Goal: Task Accomplishment & Management: Use online tool/utility

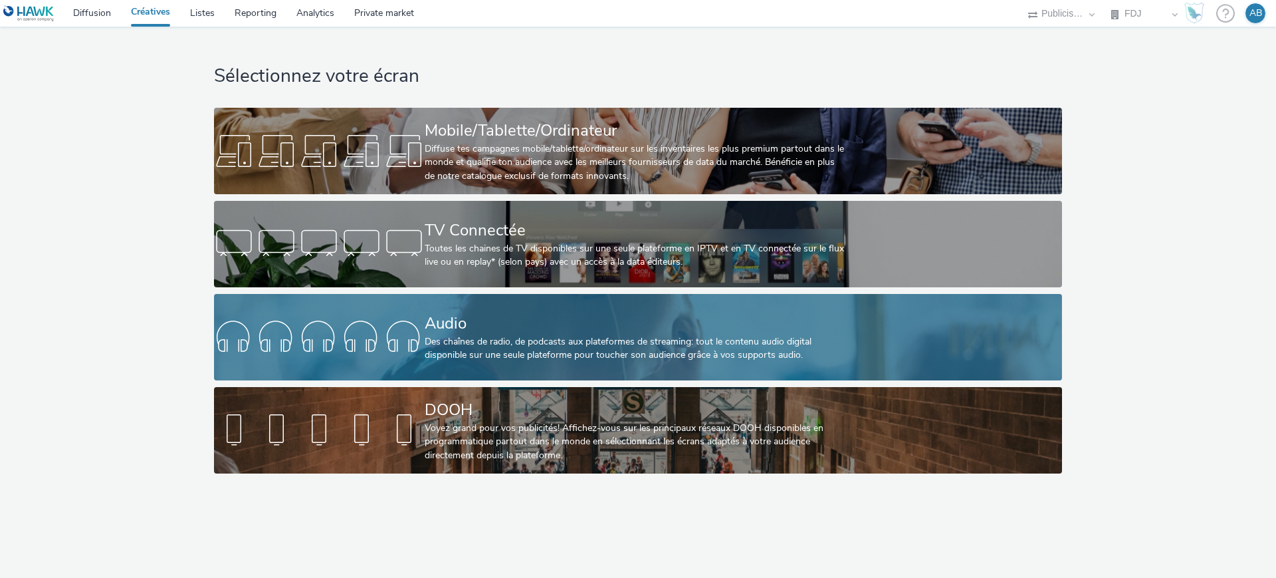
click at [518, 334] on div "Audio" at bounding box center [635, 323] width 421 height 23
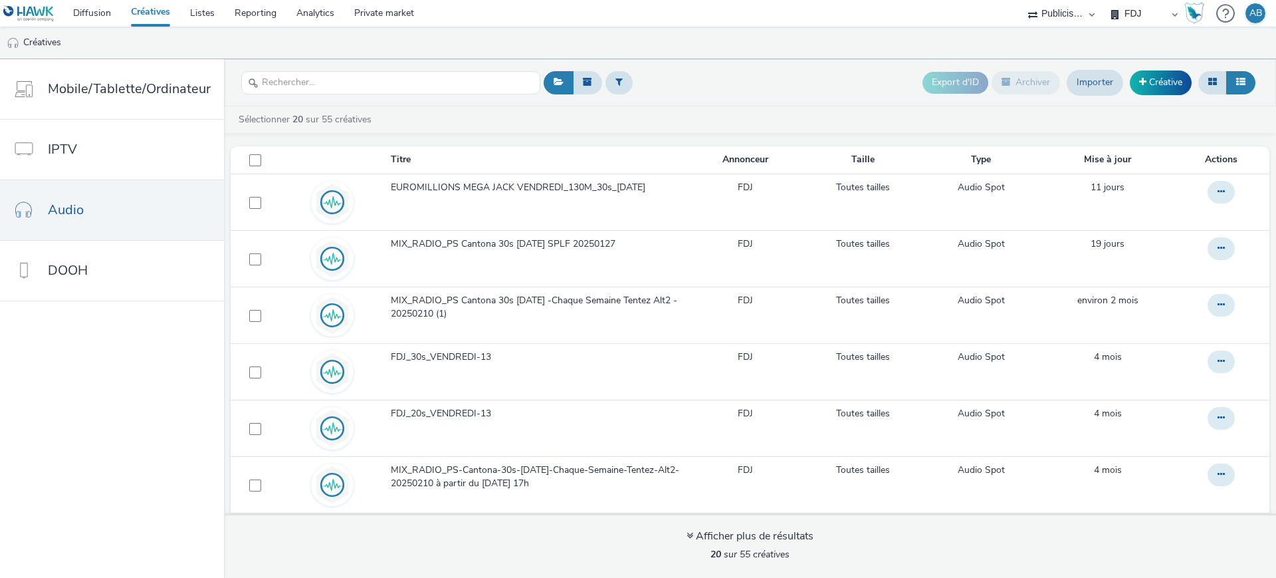
click at [718, 78] on div "Export d'ID Archiver Importer Créative" at bounding box center [899, 82] width 719 height 33
click at [1155, 79] on link "Créative" at bounding box center [1161, 82] width 62 height 24
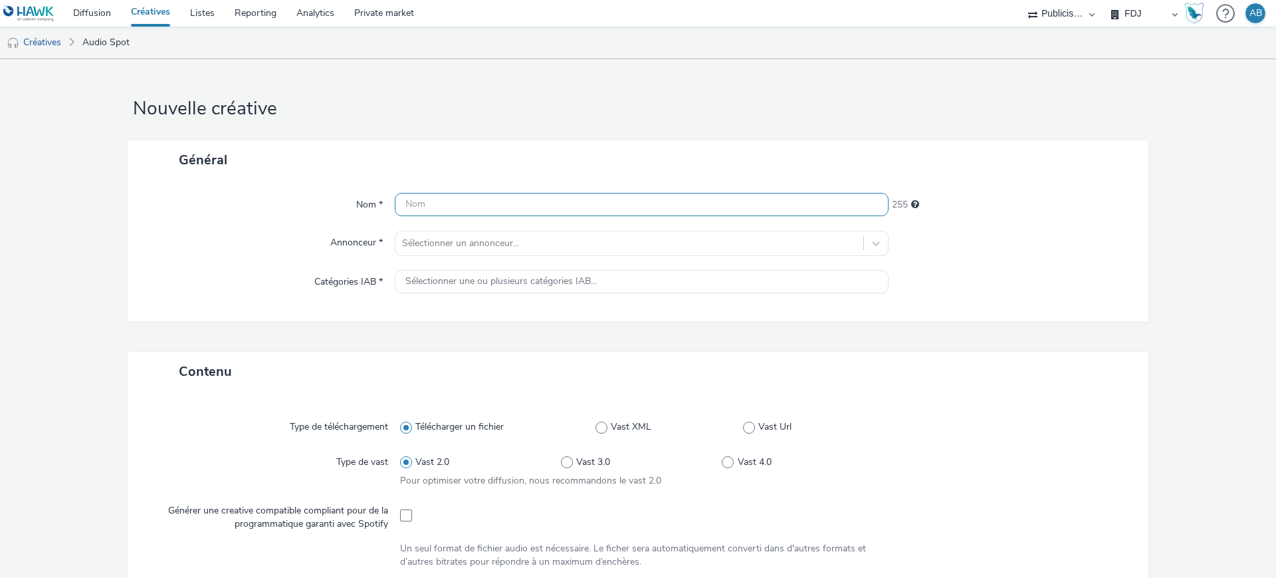
click at [588, 205] on input "text" at bounding box center [642, 204] width 494 height 23
paste input "MIX_RADIO_PS Cantona 30s [DATE] SPLF 20250127 (1)"
type input "MIX_RADIO_PS Cantona 30s [DATE] SPLF 20250127 (1)"
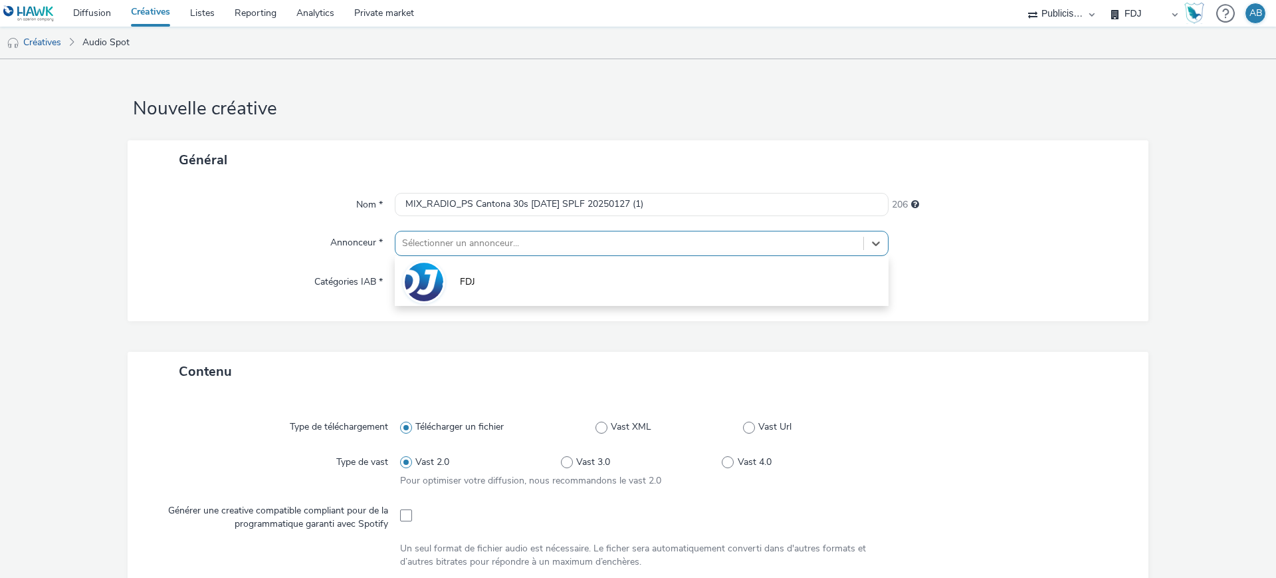
click at [608, 249] on div at bounding box center [629, 243] width 455 height 16
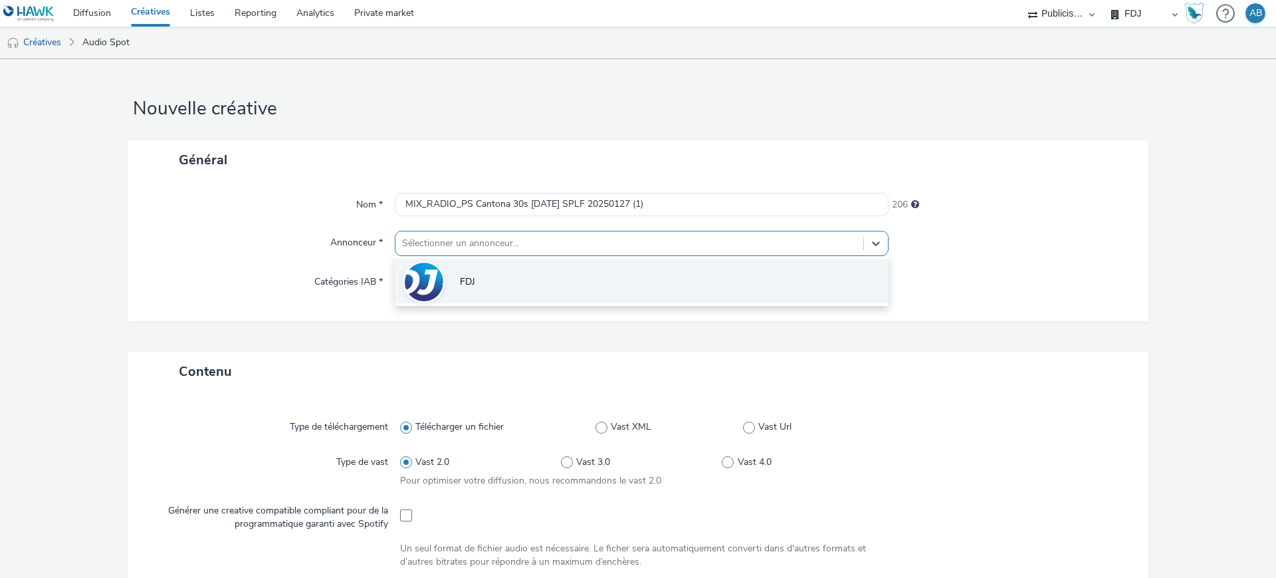
click at [598, 279] on li "FDJ" at bounding box center [642, 281] width 494 height 45
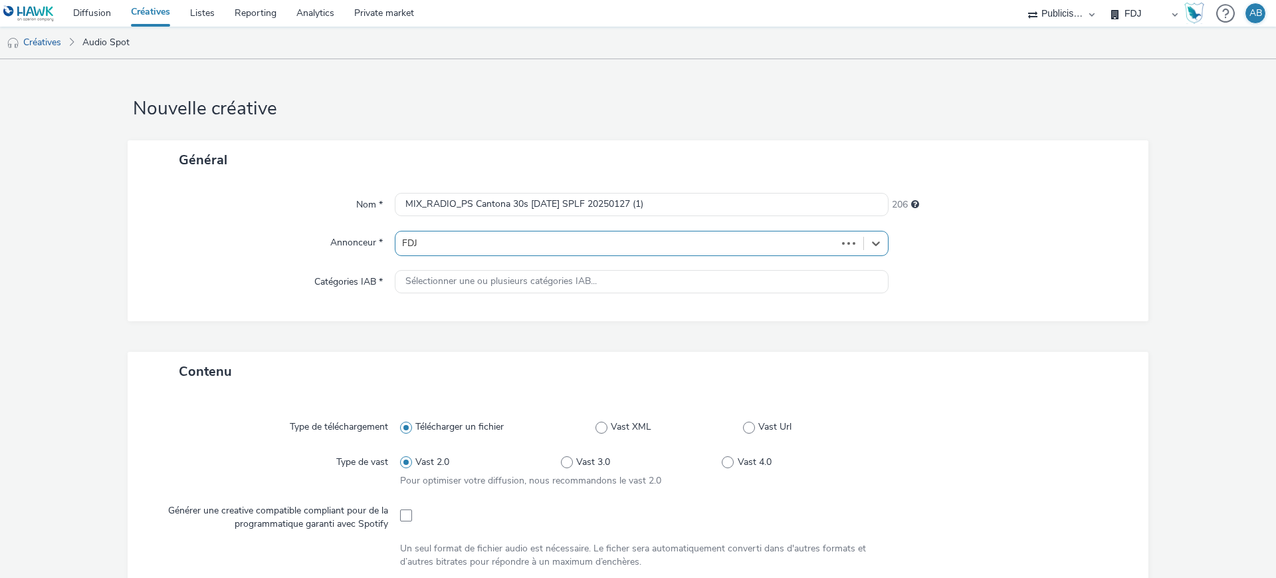
type input "[URL][DOMAIN_NAME]"
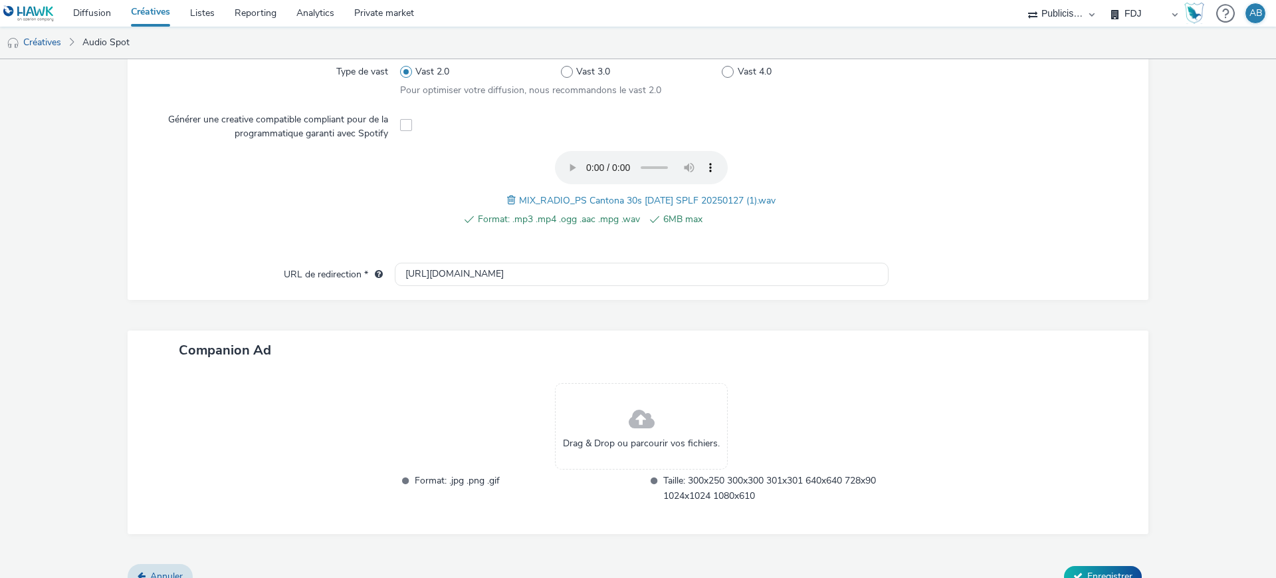
scroll to position [418, 0]
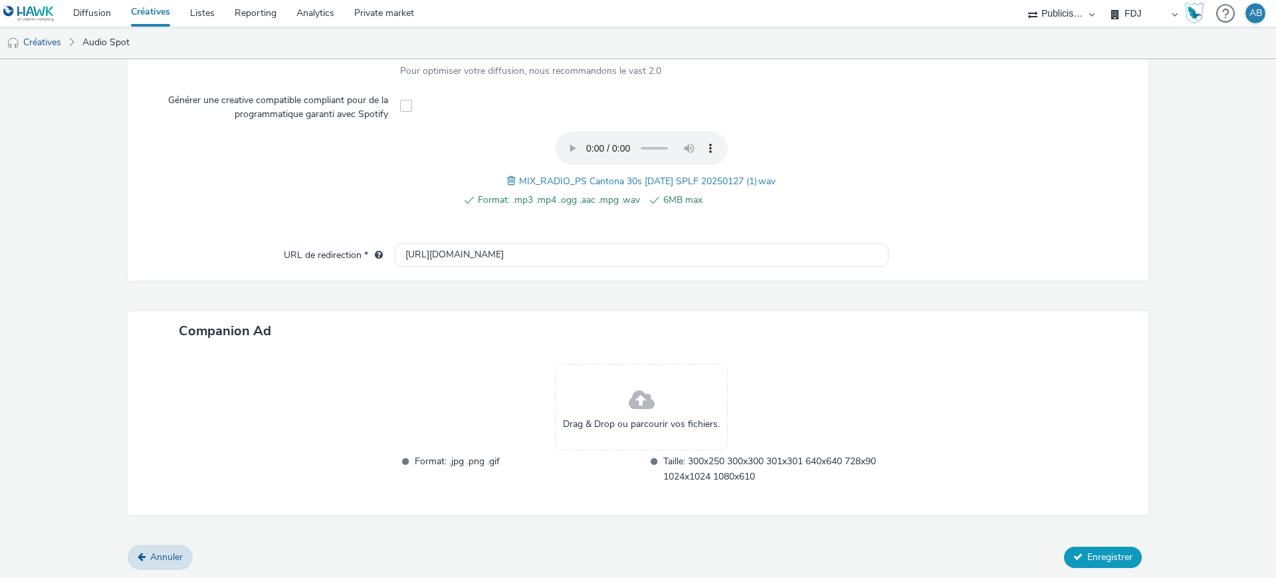
click at [1088, 554] on span "Enregistrer" at bounding box center [1110, 556] width 45 height 13
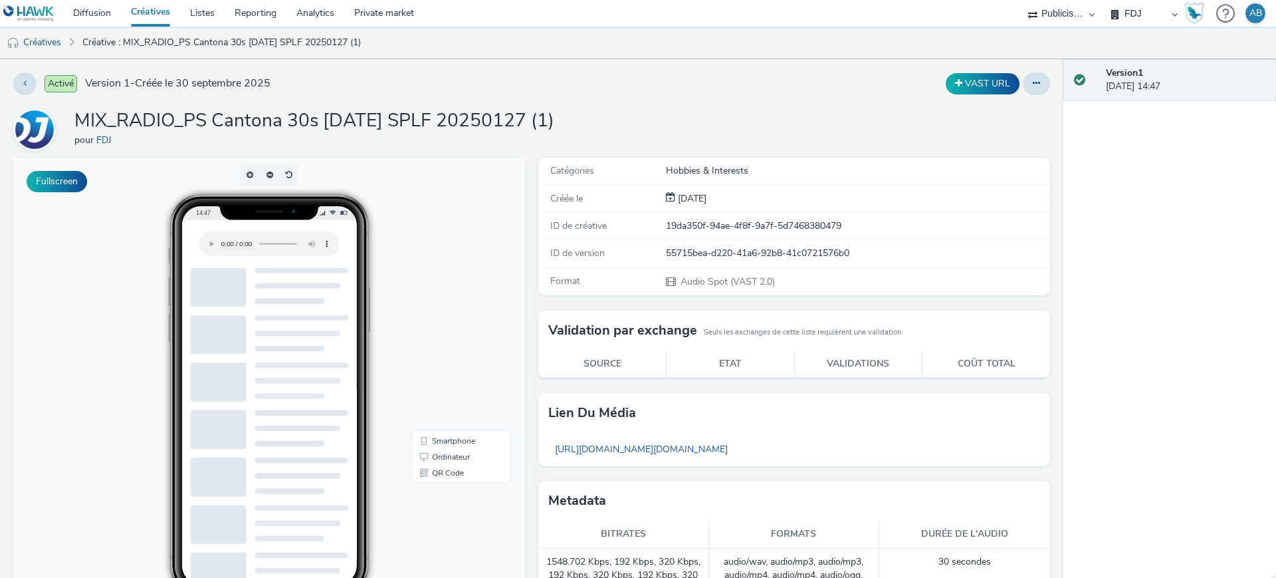
click at [808, 86] on div "VAST URL" at bounding box center [843, 83] width 415 height 23
